Goal: Check status

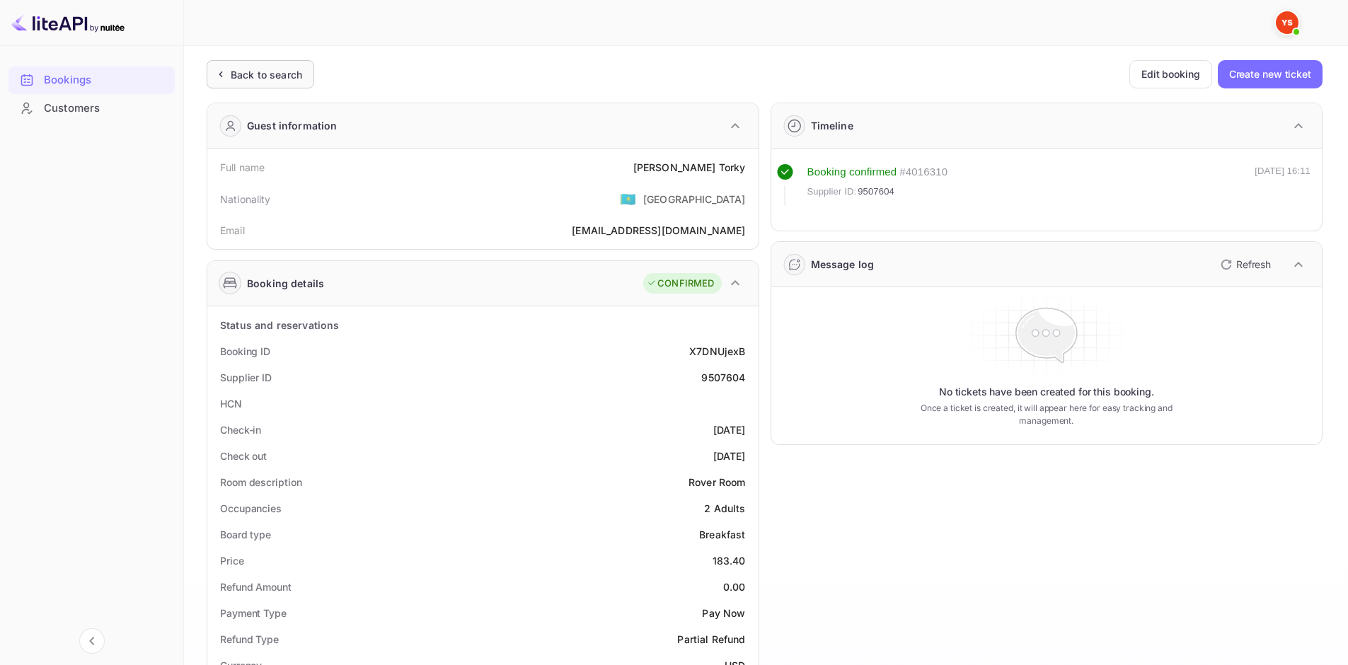
click at [291, 79] on div "Back to search" at bounding box center [266, 74] width 71 height 15
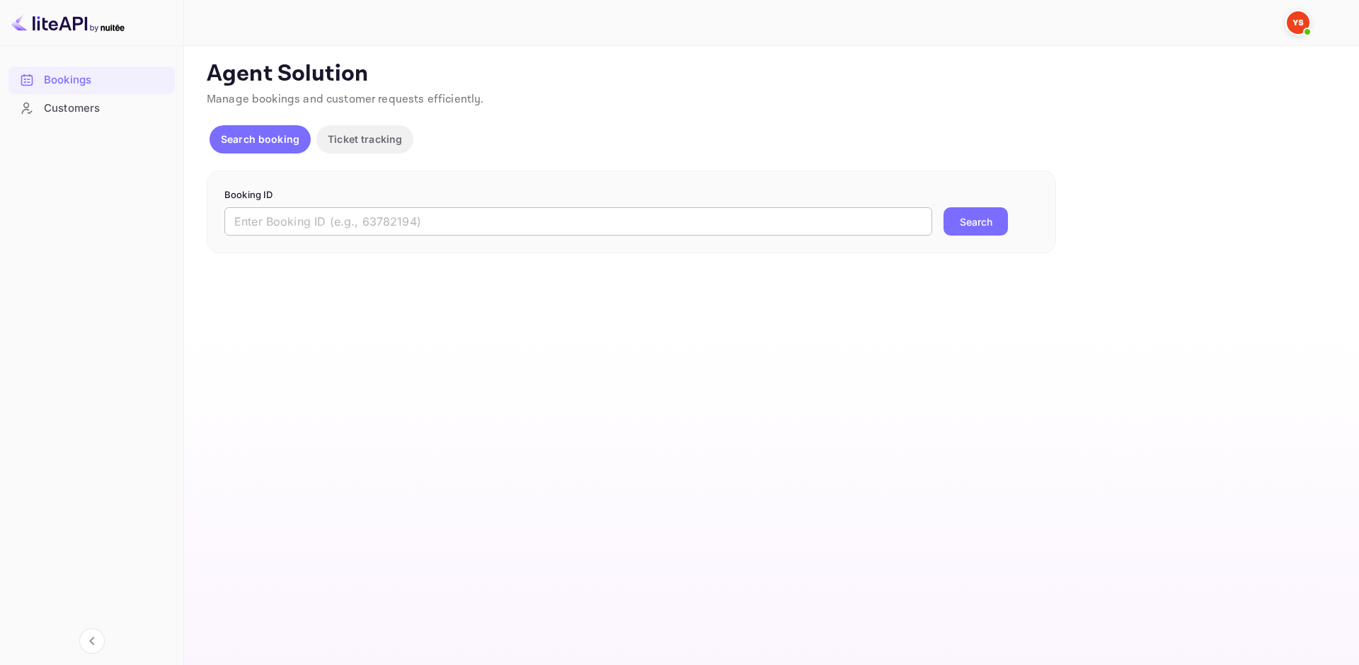
click at [396, 219] on input "text" at bounding box center [578, 221] width 708 height 28
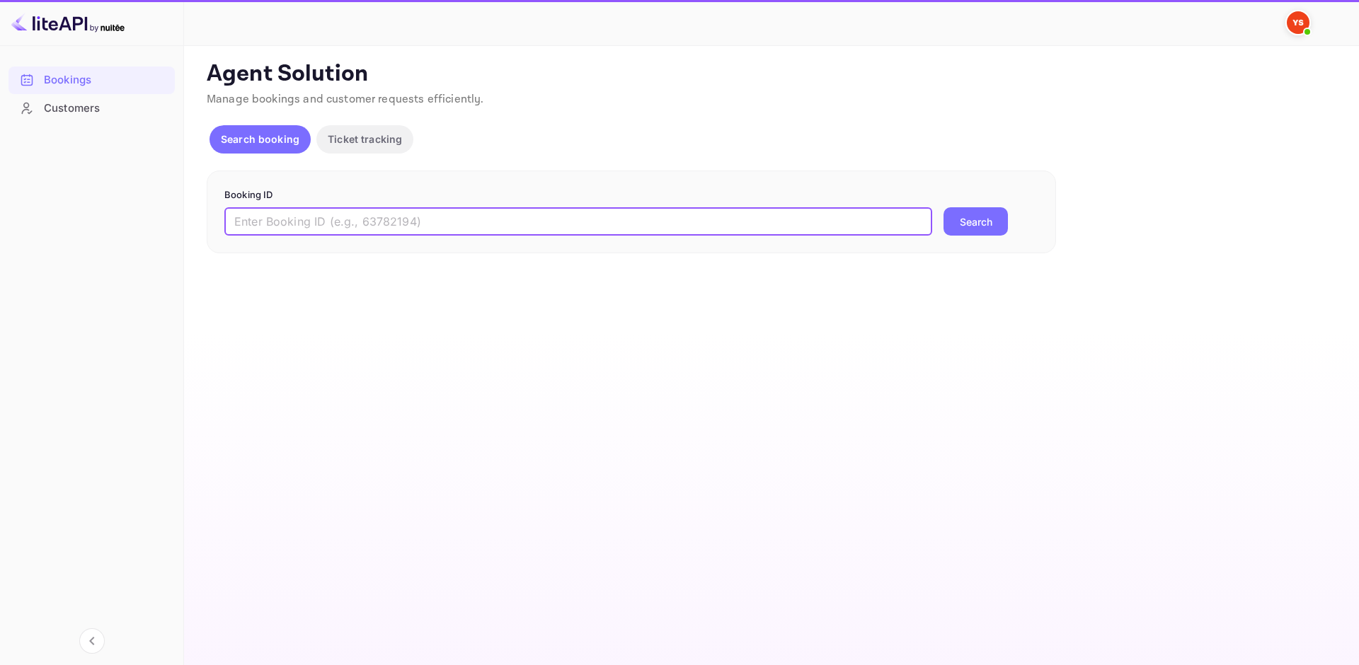
paste input "9513160"
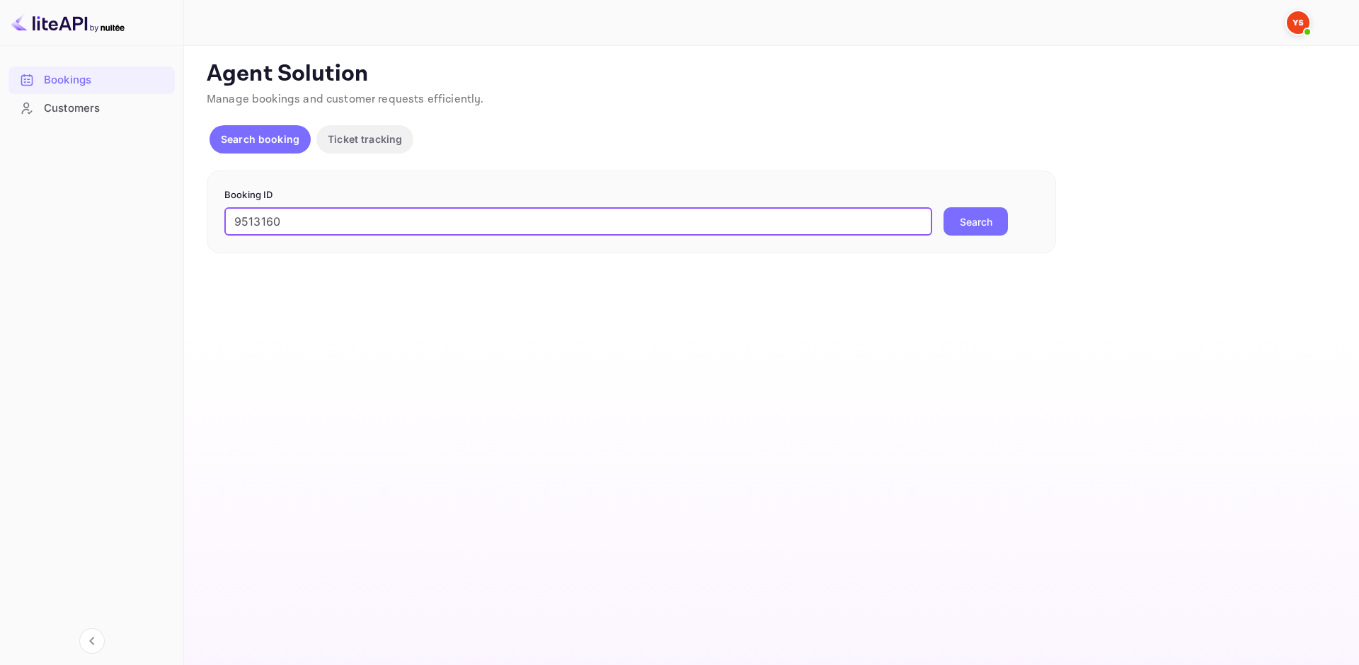
type input "9513160"
click at [967, 229] on button "Search" at bounding box center [975, 221] width 64 height 28
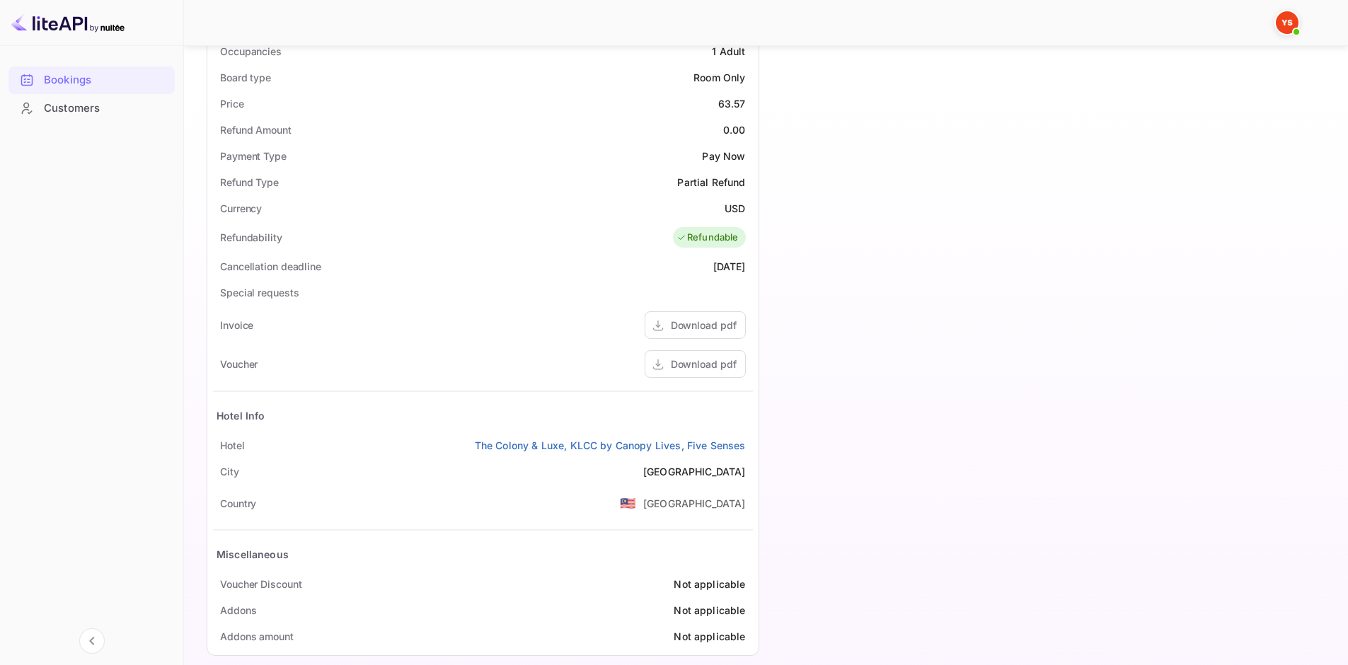
scroll to position [475, 0]
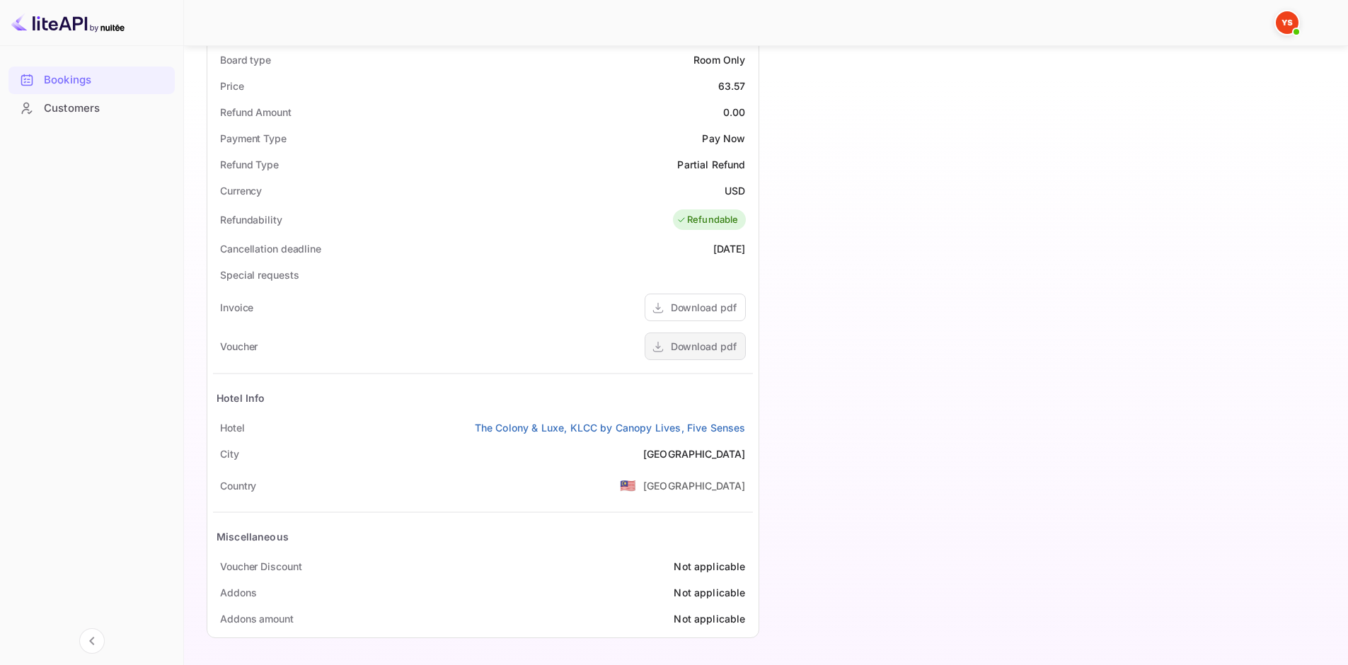
click at [706, 347] on div "Download pdf" at bounding box center [704, 346] width 66 height 15
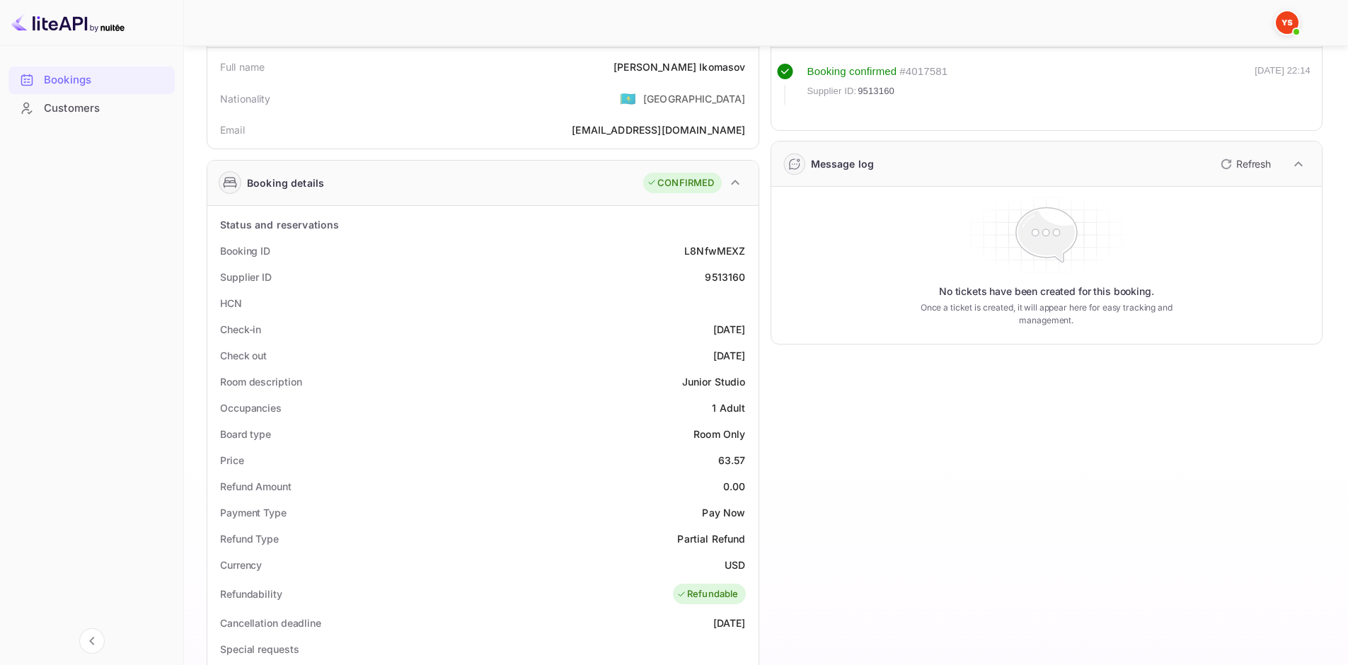
scroll to position [0, 0]
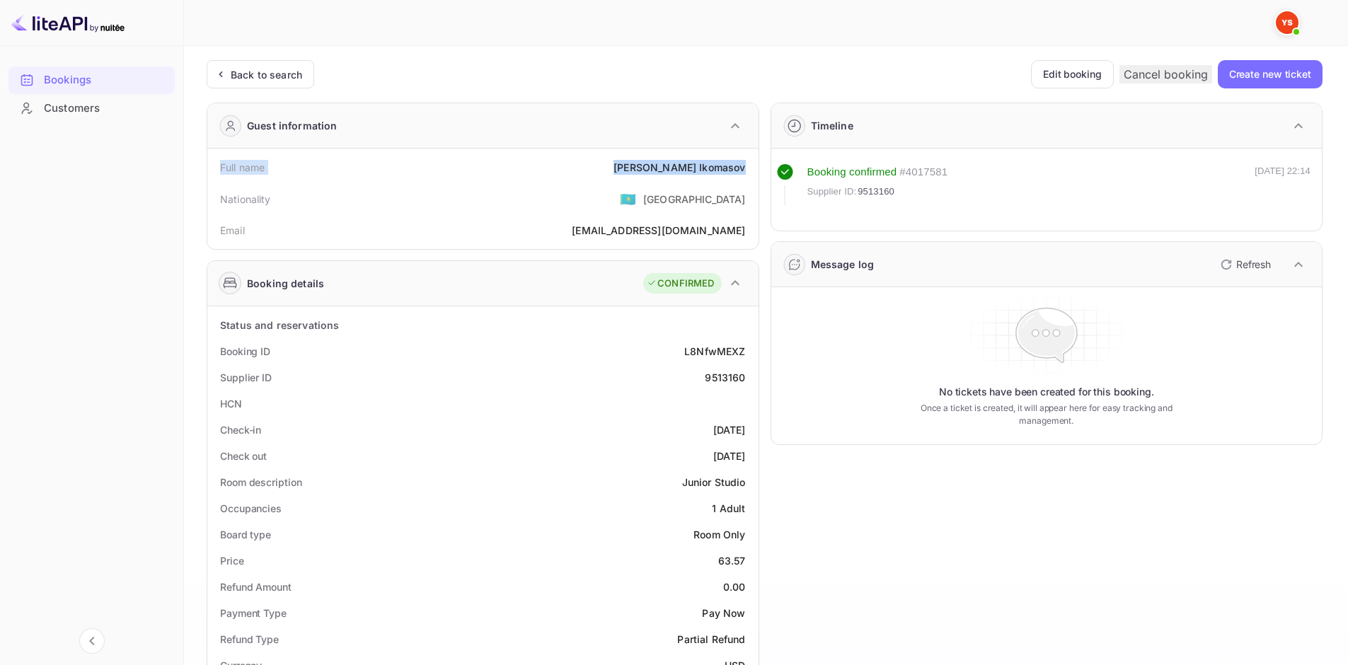
drag, startPoint x: 228, startPoint y: 168, endPoint x: 754, endPoint y: 164, distance: 525.7
click at [754, 164] on div "Full name [PERSON_NAME] Nationality 🇰🇿 [DEMOGRAPHIC_DATA] Email [EMAIL_ADDRESS]…" at bounding box center [482, 199] width 551 height 100
copy div "Full name [PERSON_NAME]"
drag, startPoint x: 216, startPoint y: 353, endPoint x: 746, endPoint y: 376, distance: 530.5
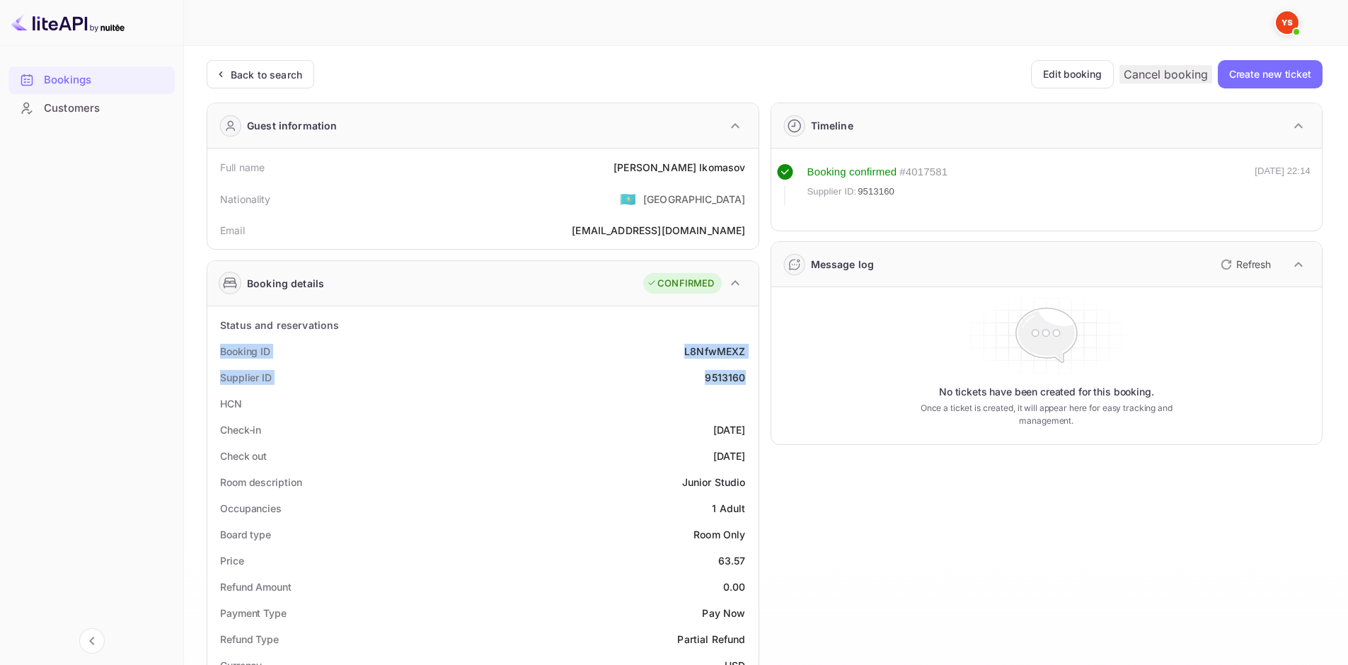
copy div "Booking ID L8NfwMEXZ Supplier ID 9513160"
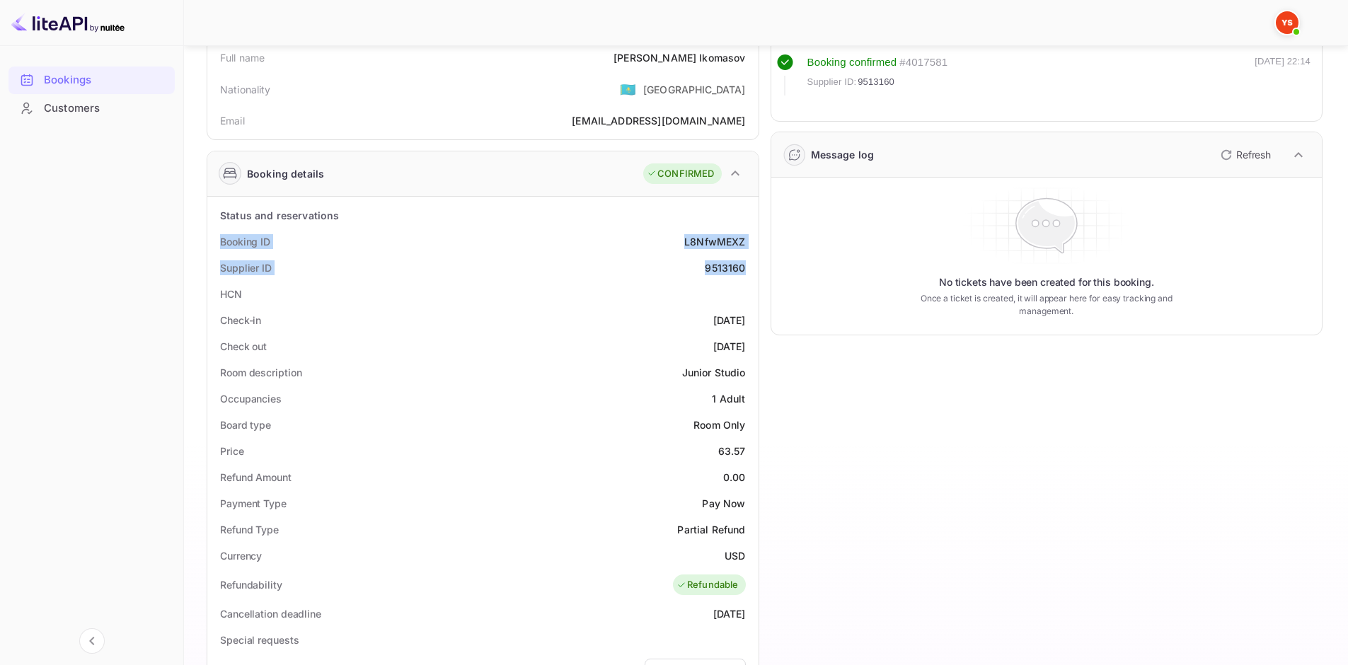
scroll to position [142, 0]
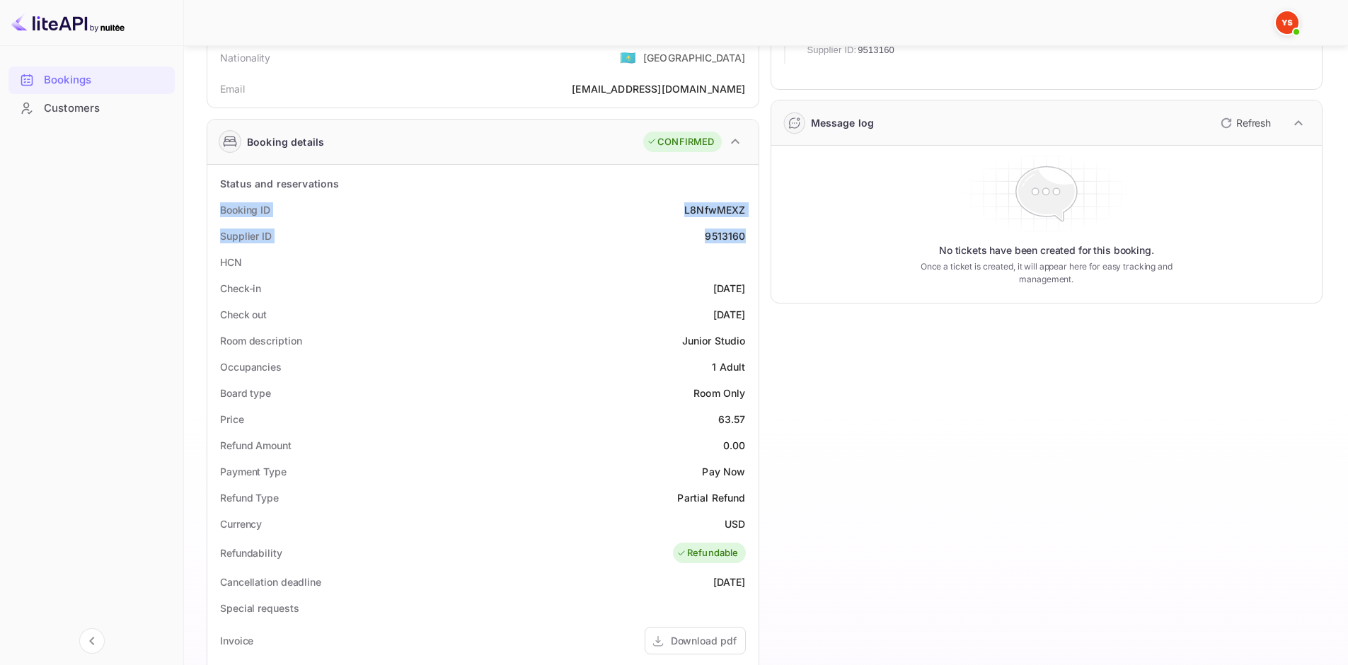
drag, startPoint x: 217, startPoint y: 284, endPoint x: 744, endPoint y: 304, distance: 526.8
click at [744, 304] on div "Status and reservations Booking ID L8NfwMEXZ Supplier ID 9513160 HCN Check-in […" at bounding box center [483, 568] width 540 height 795
copy div "Check-in [DATE] Check out [DATE]"
click at [516, 434] on div "Refund Amount 0.00" at bounding box center [483, 445] width 540 height 26
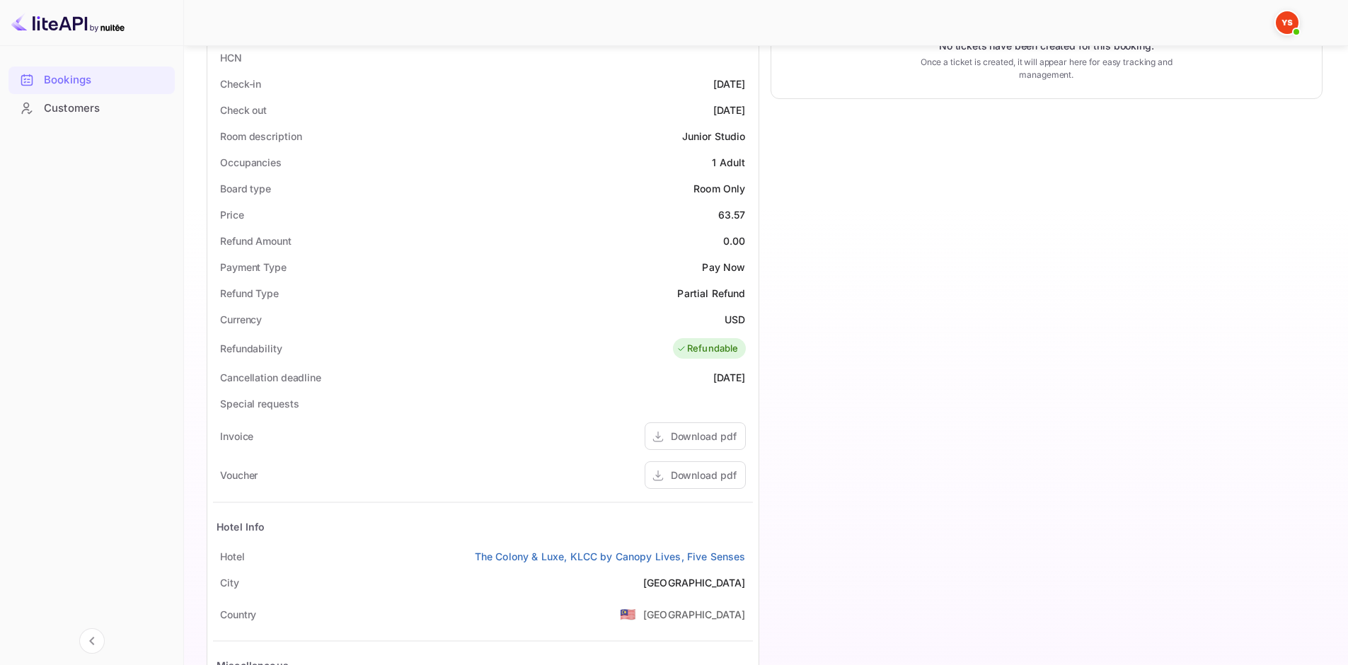
scroll to position [354, 0]
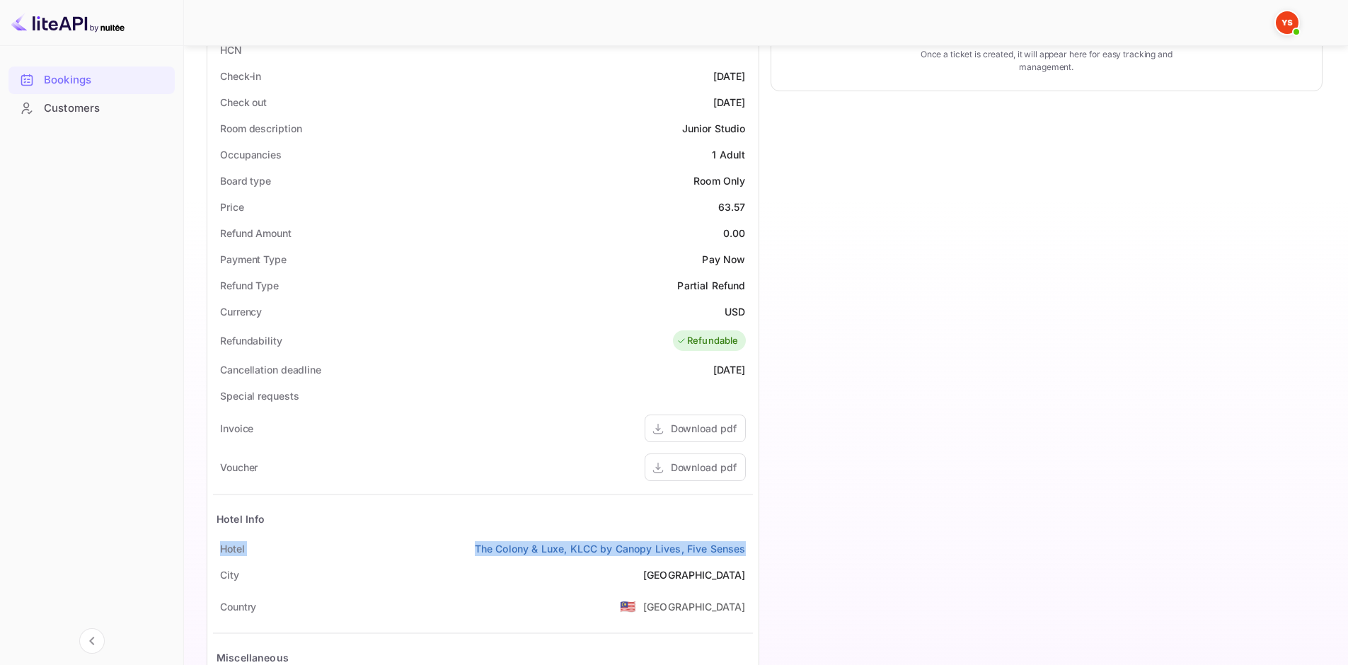
drag, startPoint x: 219, startPoint y: 546, endPoint x: 750, endPoint y: 543, distance: 531.4
click at [750, 543] on div "Hotel The Colony & Luxe, KLCC by Canopy Lives, Five Senses" at bounding box center [483, 549] width 540 height 26
copy div "Hotel The Colony & Luxe, KLCC by Canopy Lives, Five Senses"
